Goal: Check status: Check status

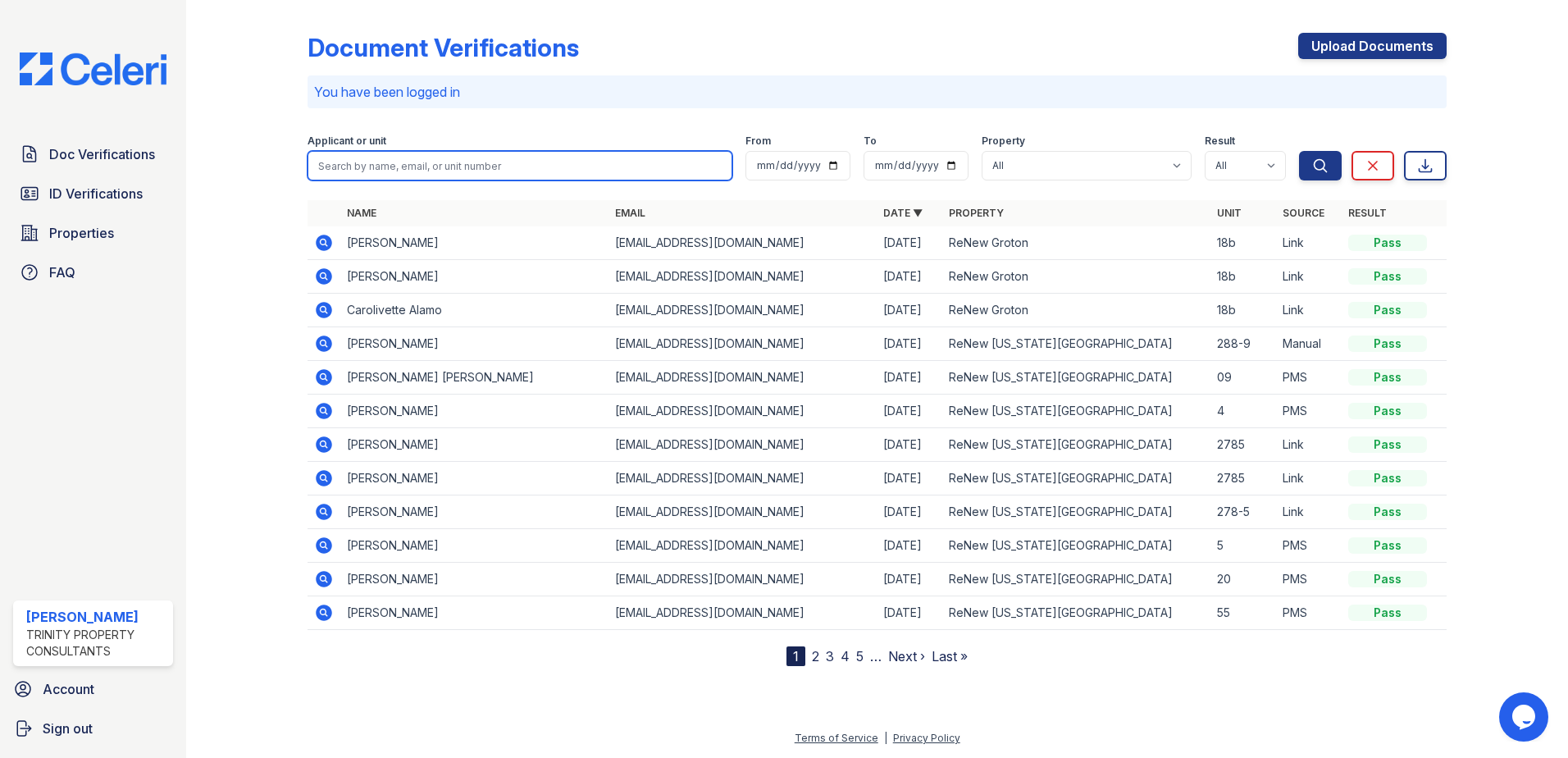
drag, startPoint x: 454, startPoint y: 160, endPoint x: 447, endPoint y: 142, distance: 19.3
click at [454, 160] on input "search" at bounding box center [520, 165] width 425 height 30
type input "[PERSON_NAME]"
click at [1299, 151] on button "Search" at bounding box center [1320, 165] width 42 height 30
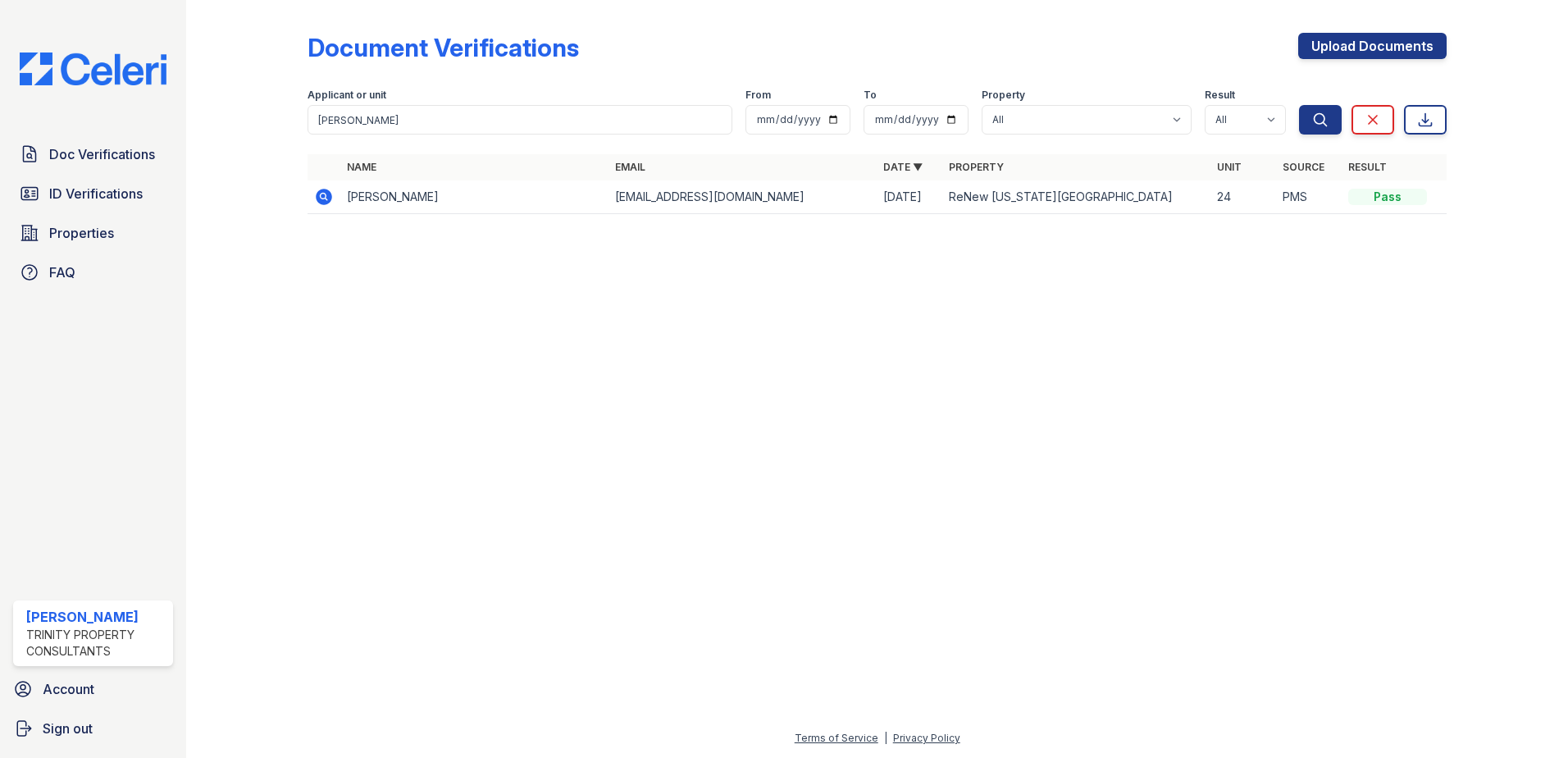
click at [324, 203] on icon at bounding box center [324, 196] width 16 height 16
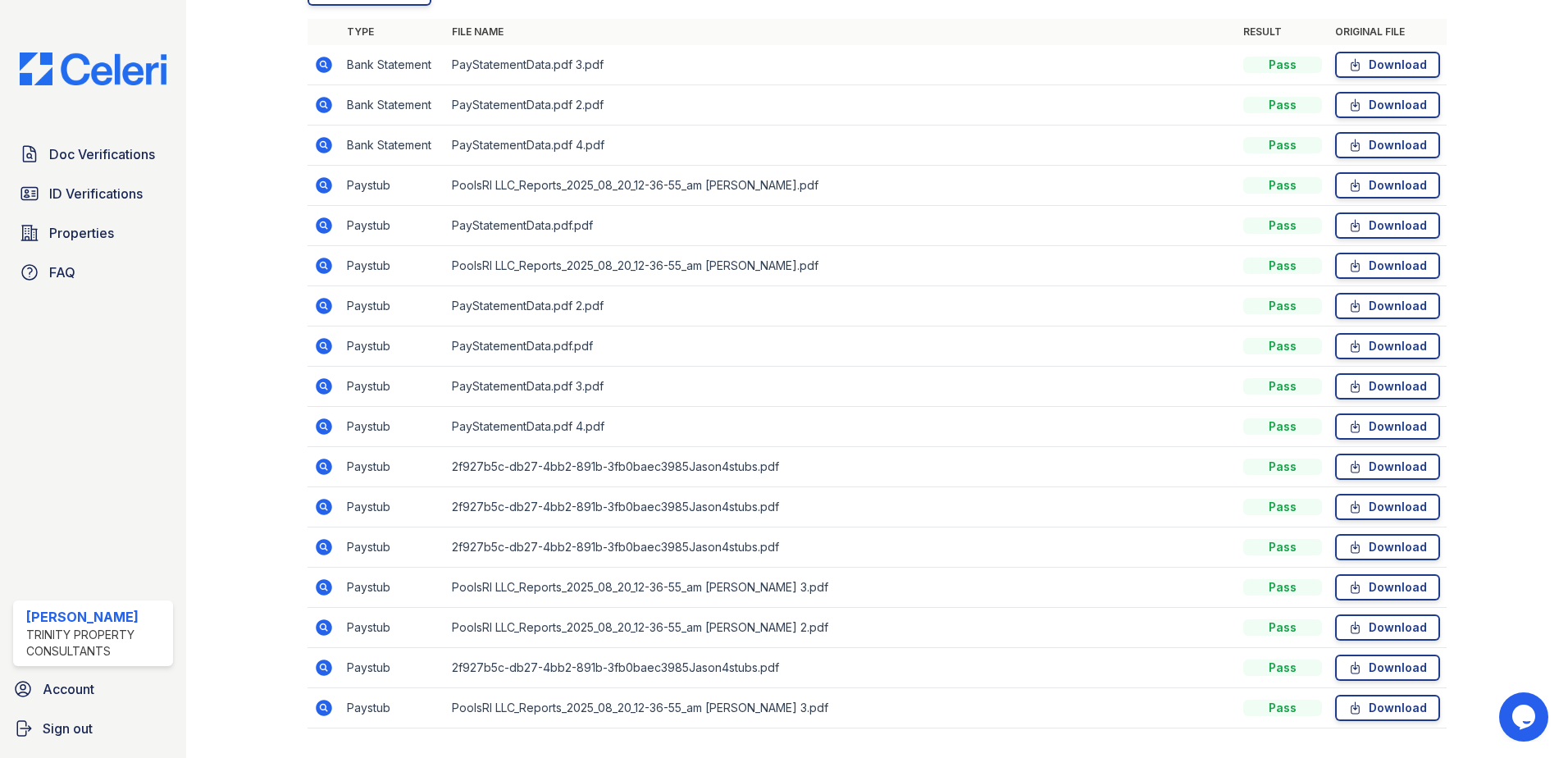
scroll to position [497, 0]
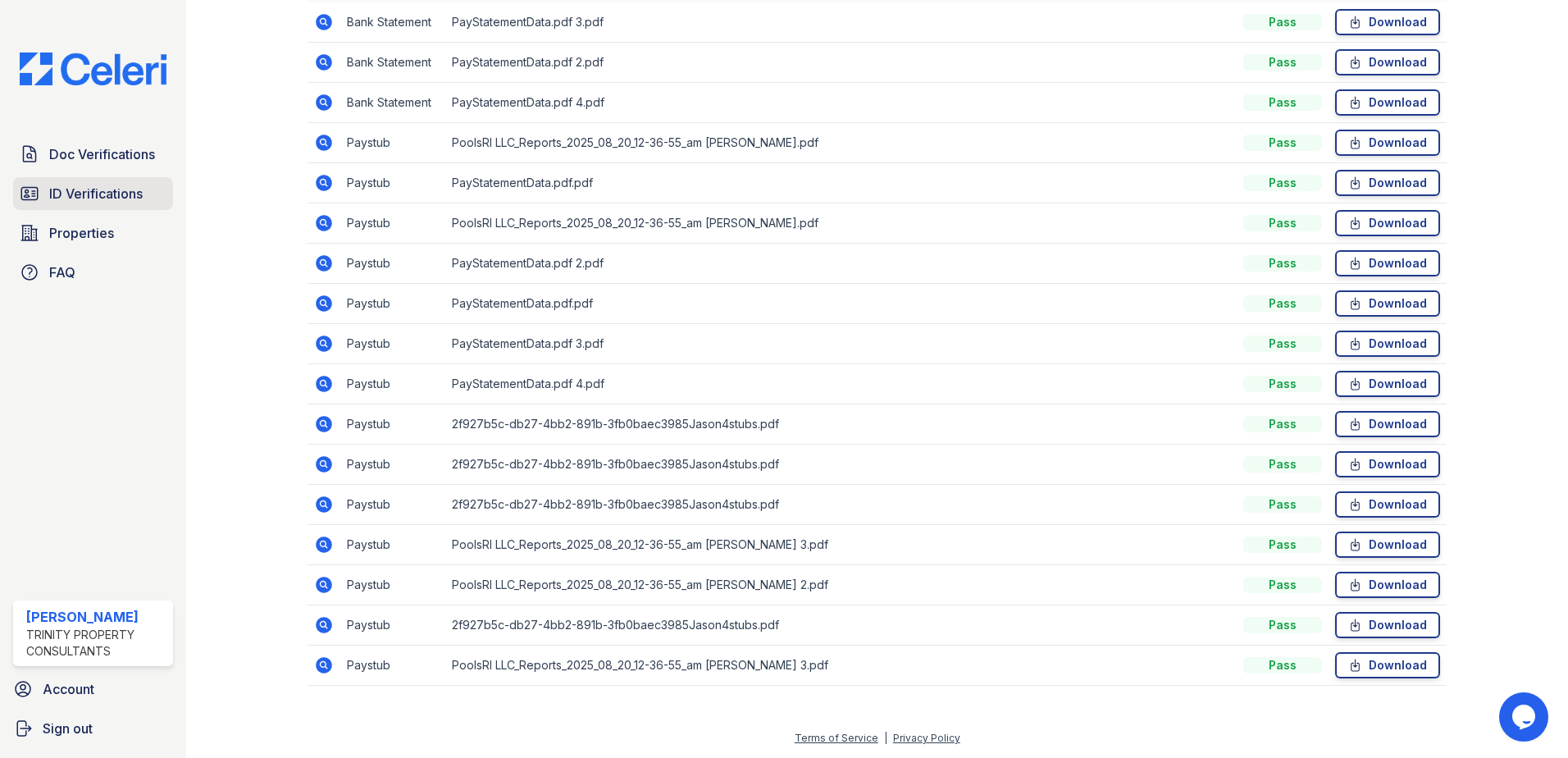
click at [91, 204] on span "ID Verifications" at bounding box center [96, 194] width 94 height 20
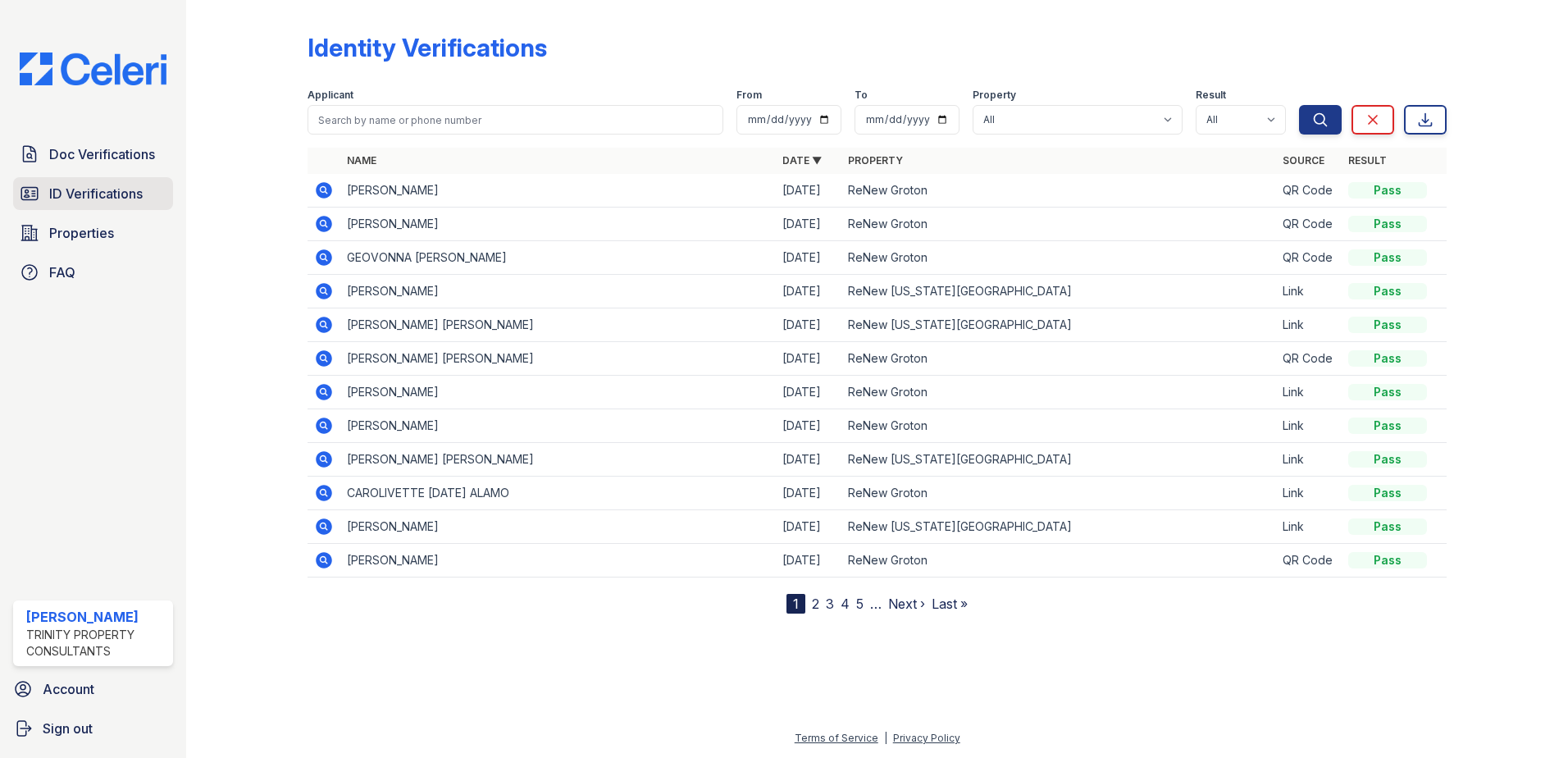
click at [87, 184] on span "ID Verifications" at bounding box center [96, 194] width 94 height 20
click at [82, 188] on span "ID Verifications" at bounding box center [96, 194] width 94 height 20
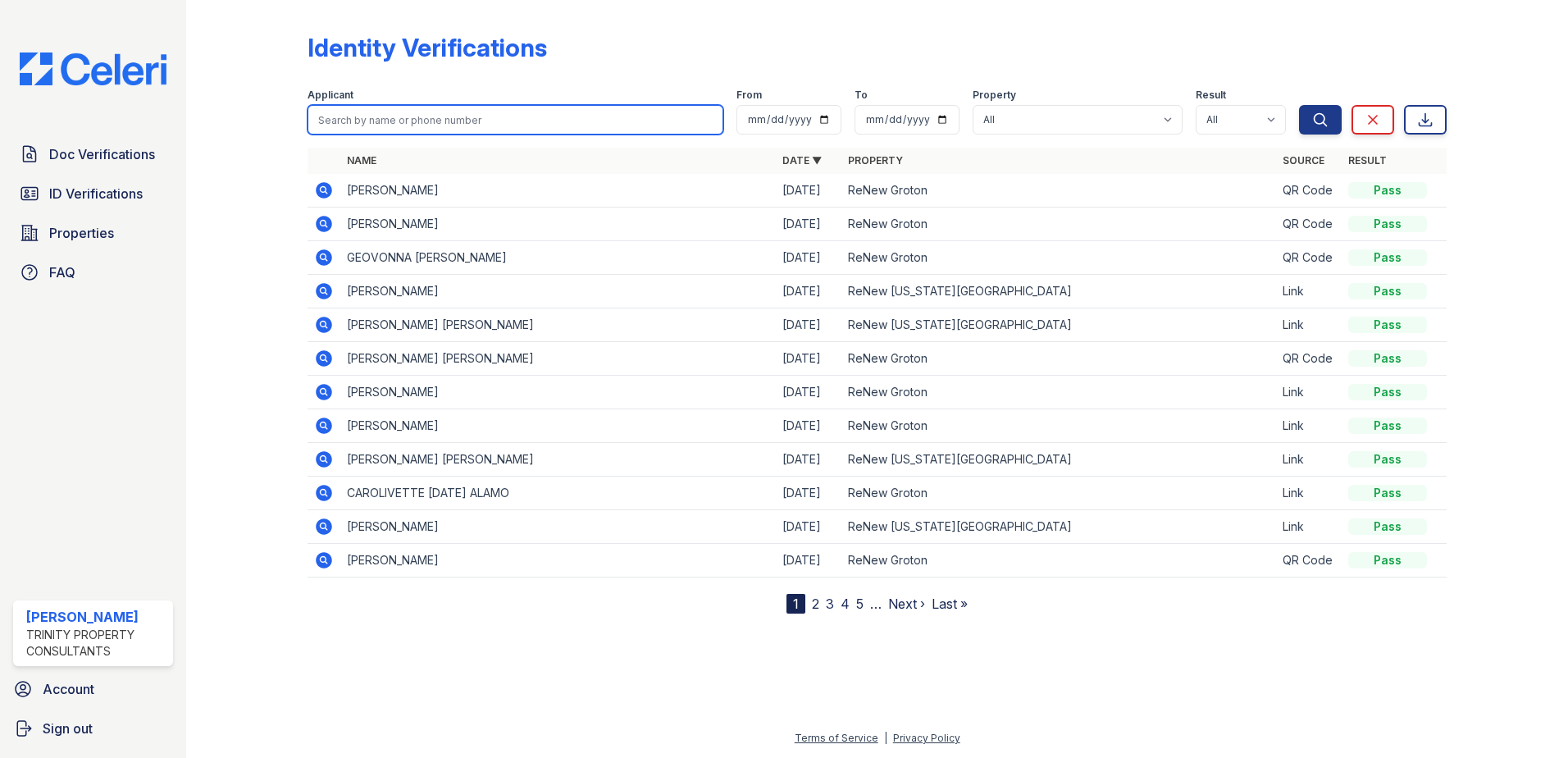
click at [486, 116] on input "search" at bounding box center [515, 120] width 416 height 30
type input "[PERSON_NAME]"
click at [1299, 105] on button "Search" at bounding box center [1320, 120] width 42 height 30
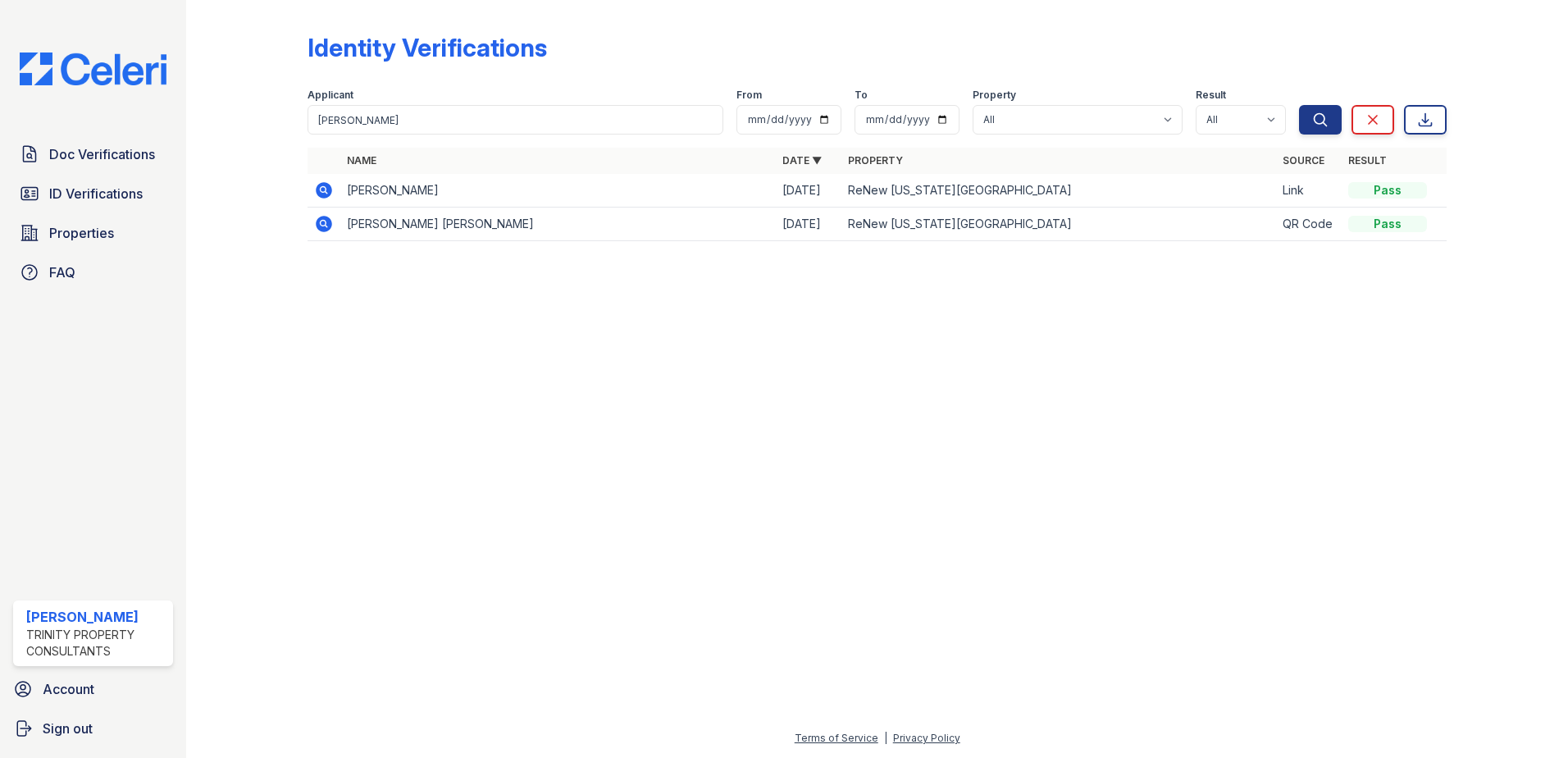
click at [324, 191] on icon at bounding box center [324, 190] width 20 height 20
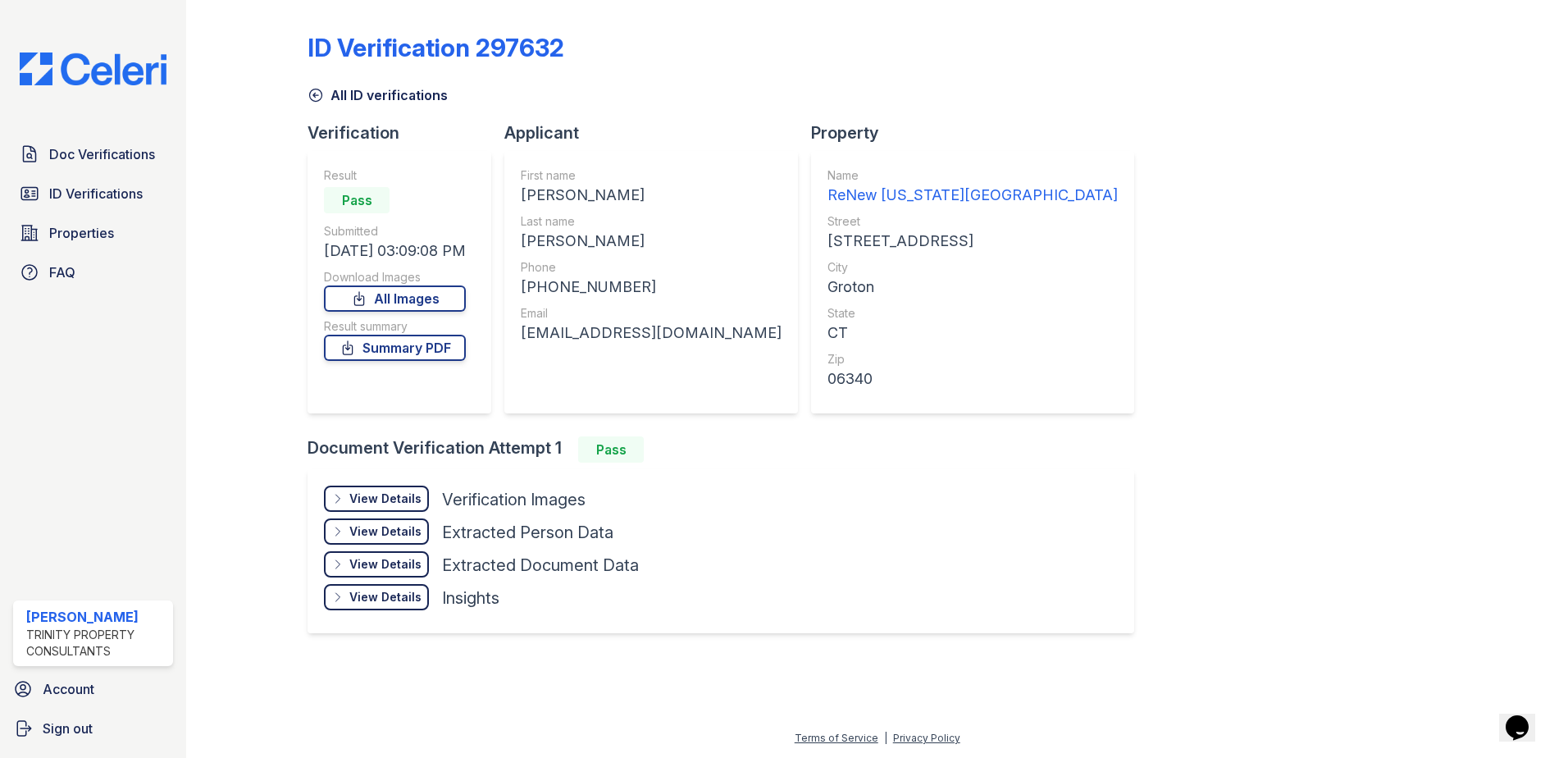
click at [379, 489] on div "View Details Details" at bounding box center [377, 498] width 105 height 26
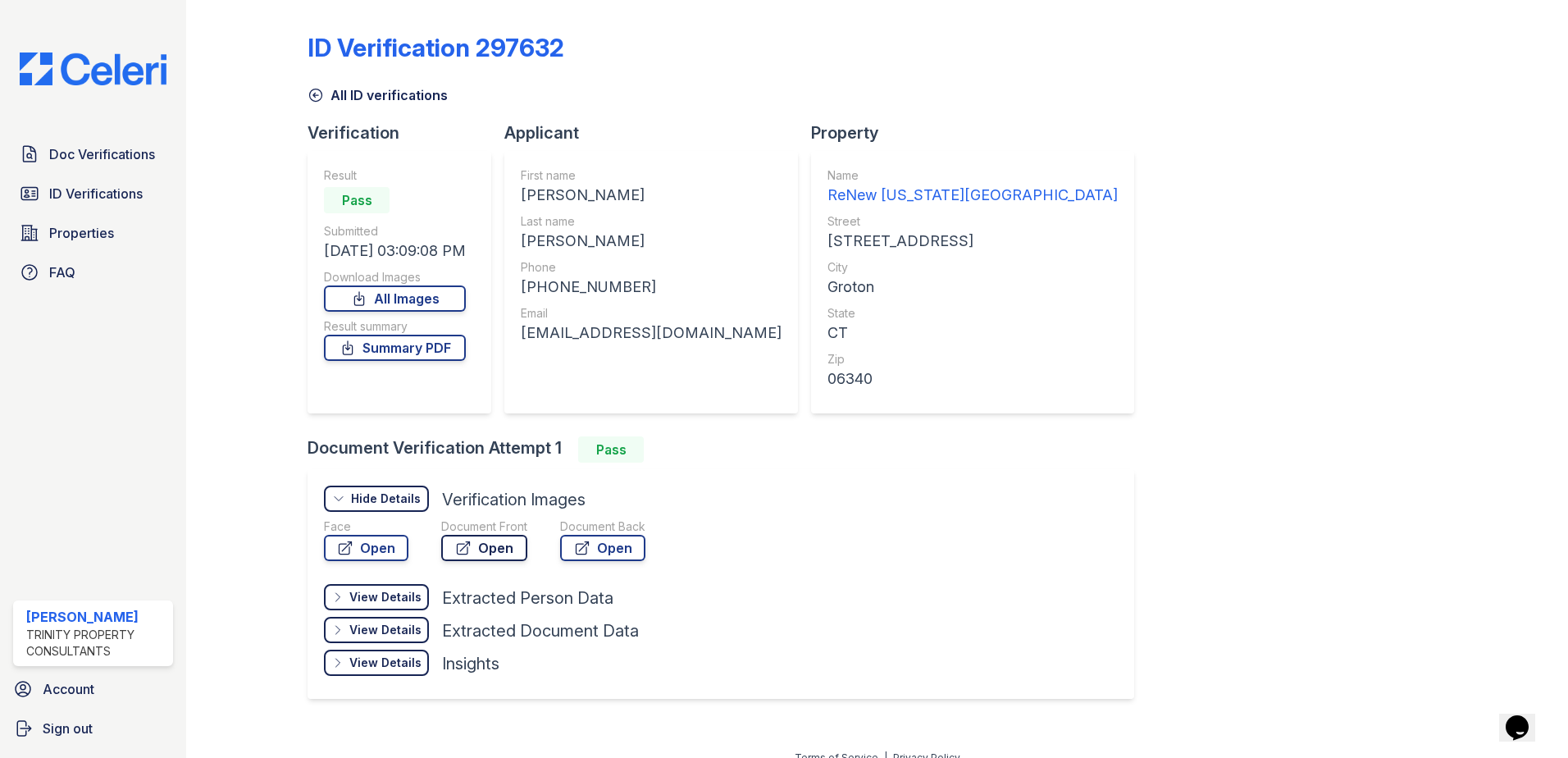
click at [463, 549] on icon at bounding box center [463, 548] width 16 height 16
click at [88, 187] on span "ID Verifications" at bounding box center [96, 194] width 94 height 20
